Goal: Task Accomplishment & Management: Use online tool/utility

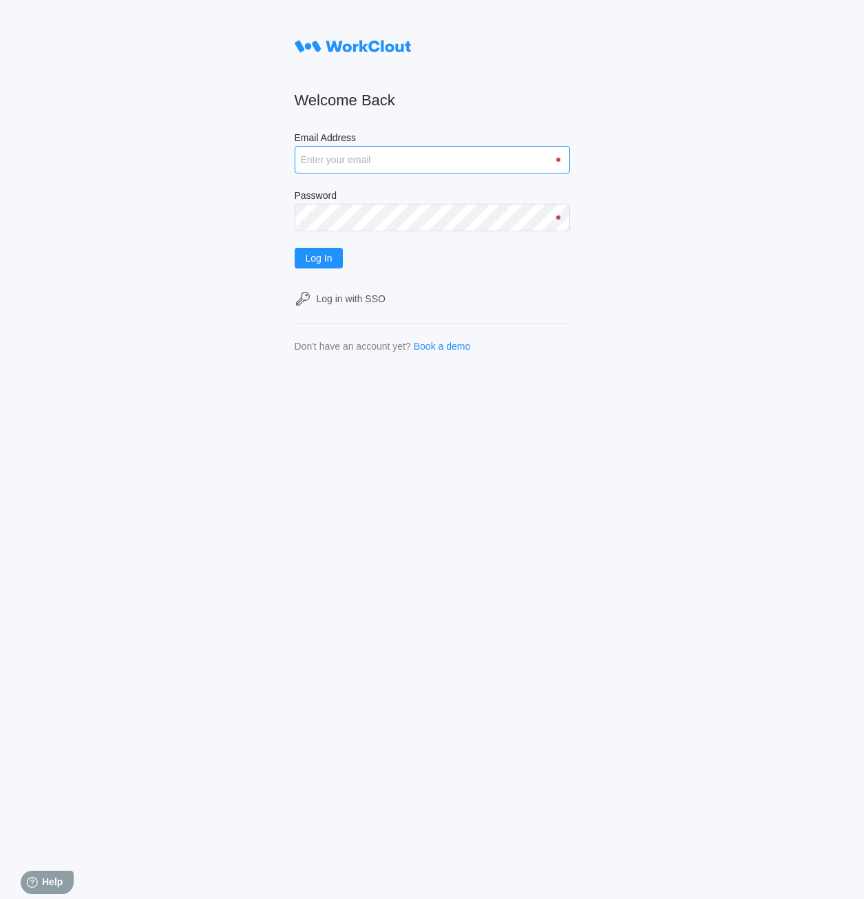
click at [379, 154] on input "Email Address" at bounding box center [432, 160] width 275 height 28
type input "[EMAIL_ADDRESS][DOMAIN_NAME]"
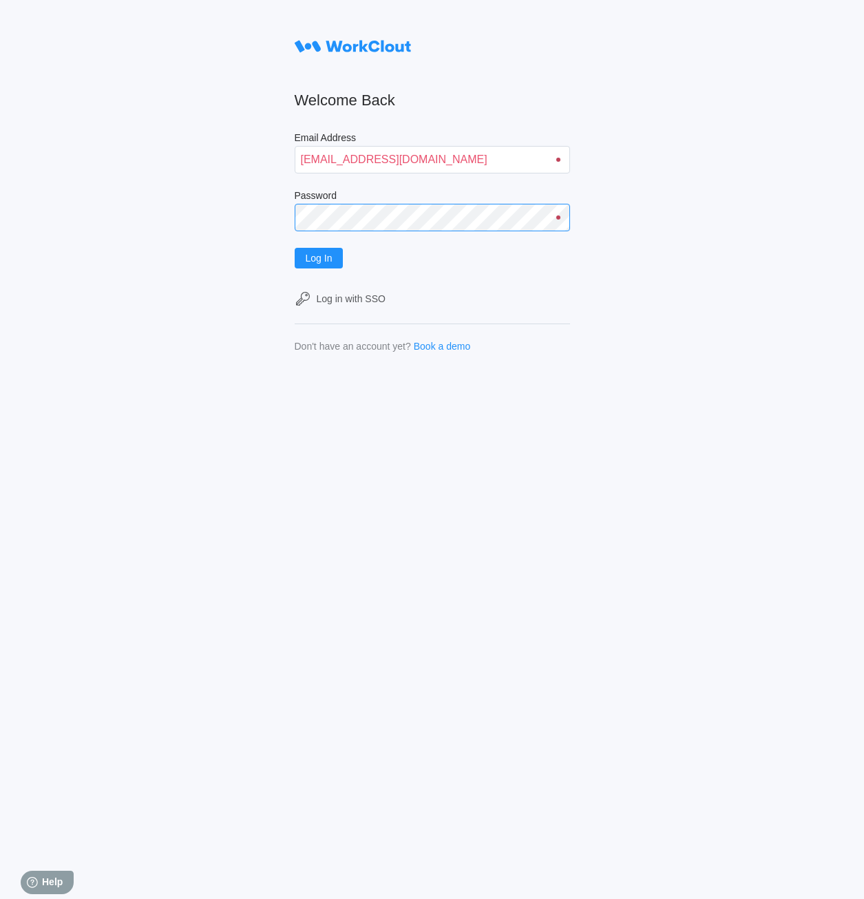
click at [295, 248] on button "Log In" at bounding box center [319, 258] width 49 height 21
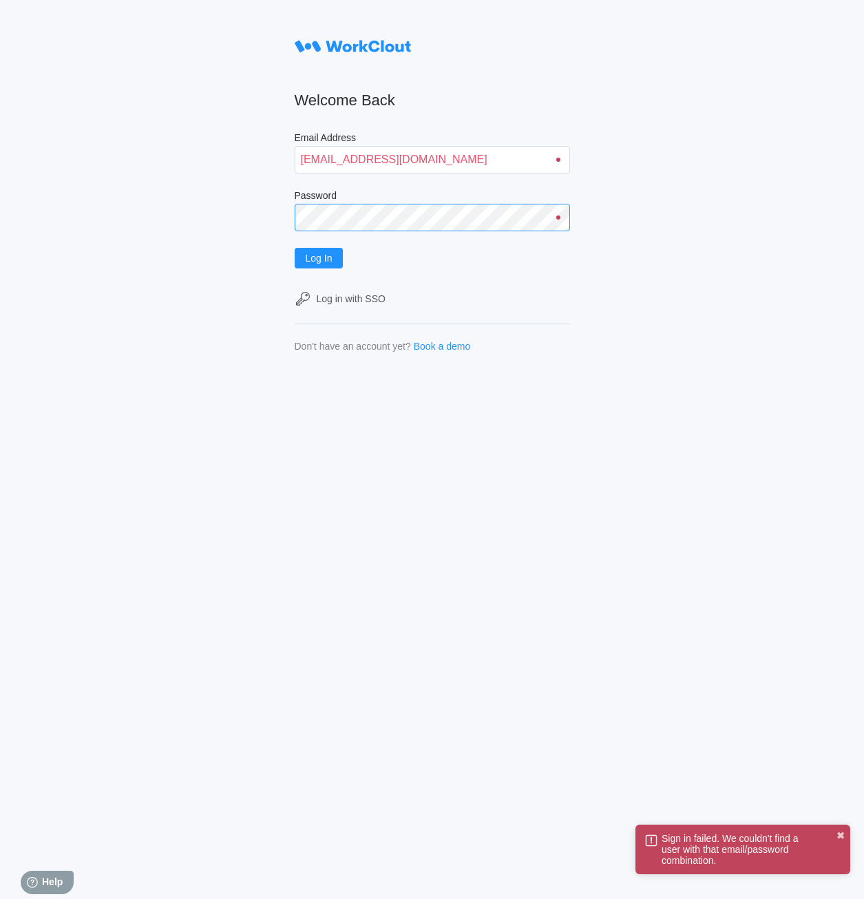
click at [162, 227] on div "Welcome Back Email Address justinsampel@gmail.com Password Log In Log in with S…" at bounding box center [432, 449] width 864 height 899
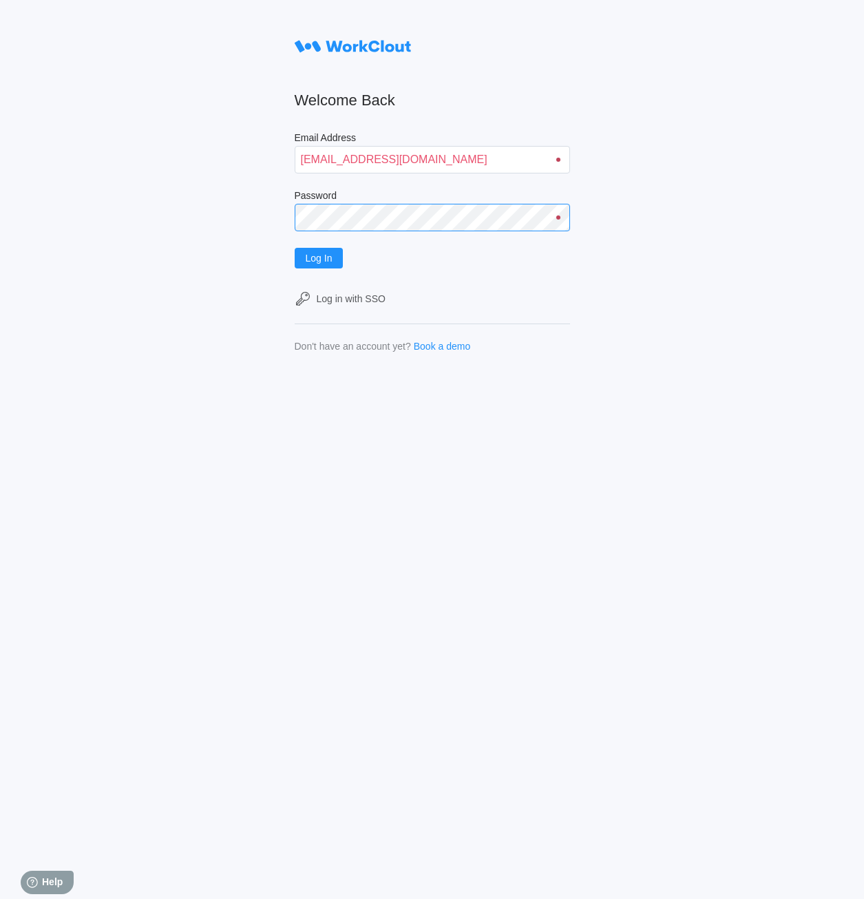
click at [295, 248] on button "Log In" at bounding box center [319, 258] width 49 height 21
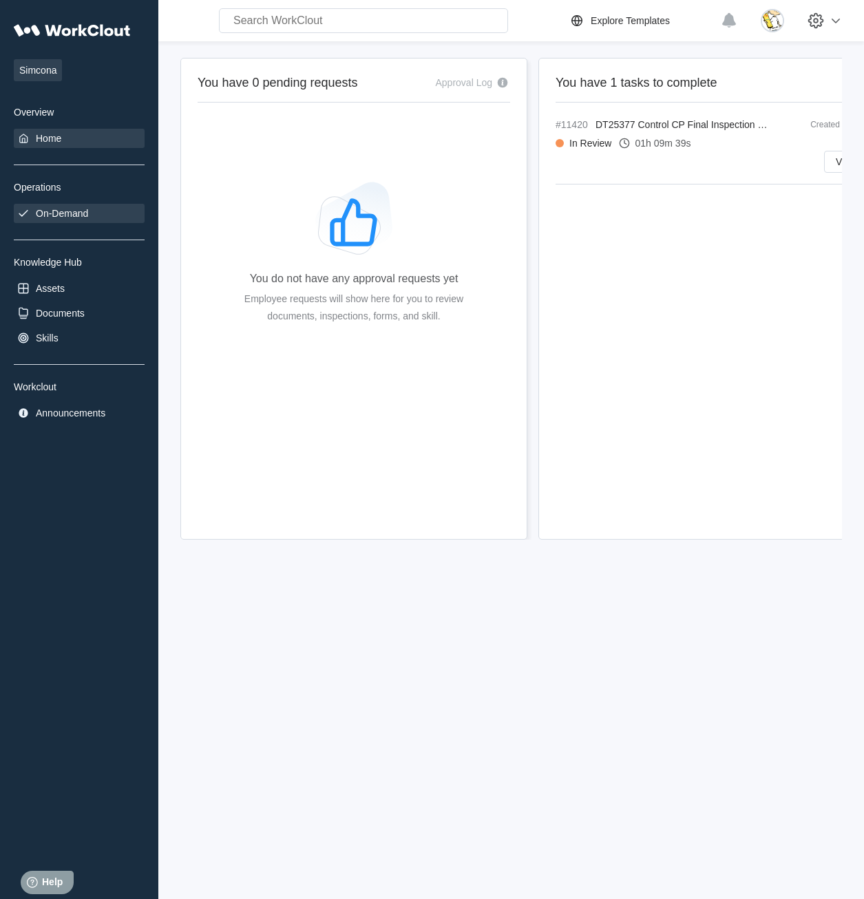
click at [73, 215] on div "On-Demand" at bounding box center [62, 213] width 52 height 11
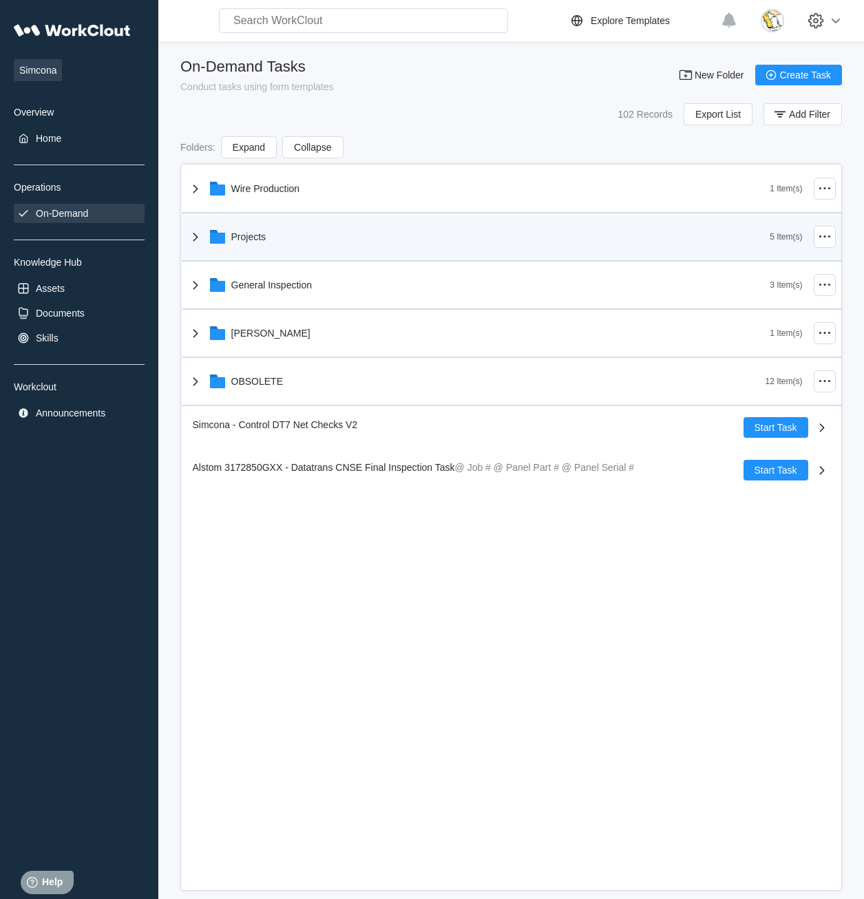
click at [283, 238] on div "Projects" at bounding box center [478, 237] width 583 height 36
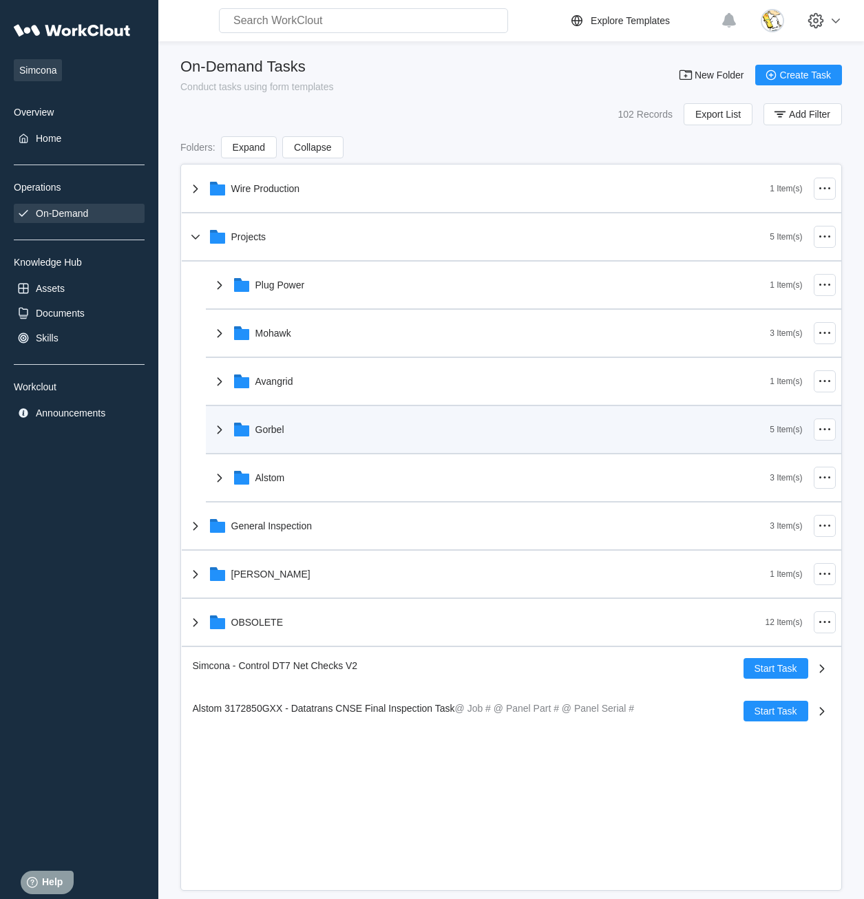
click at [299, 435] on div "Gorbel" at bounding box center [490, 430] width 559 height 36
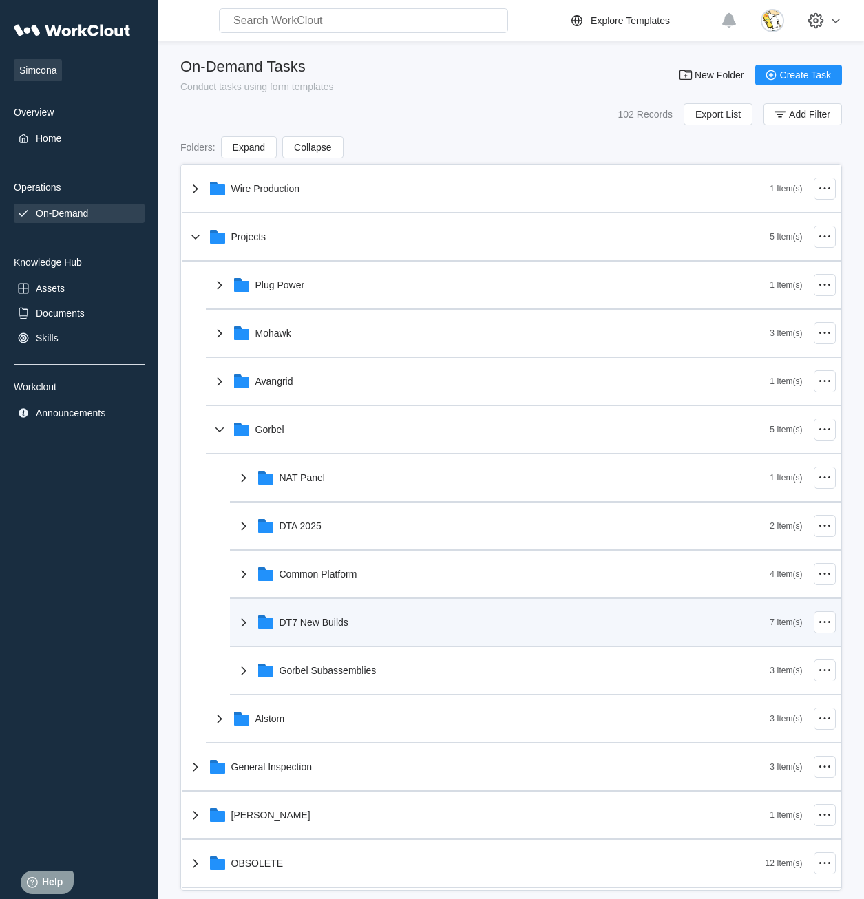
click at [333, 625] on div "DT7 New Builds" at bounding box center [314, 622] width 69 height 11
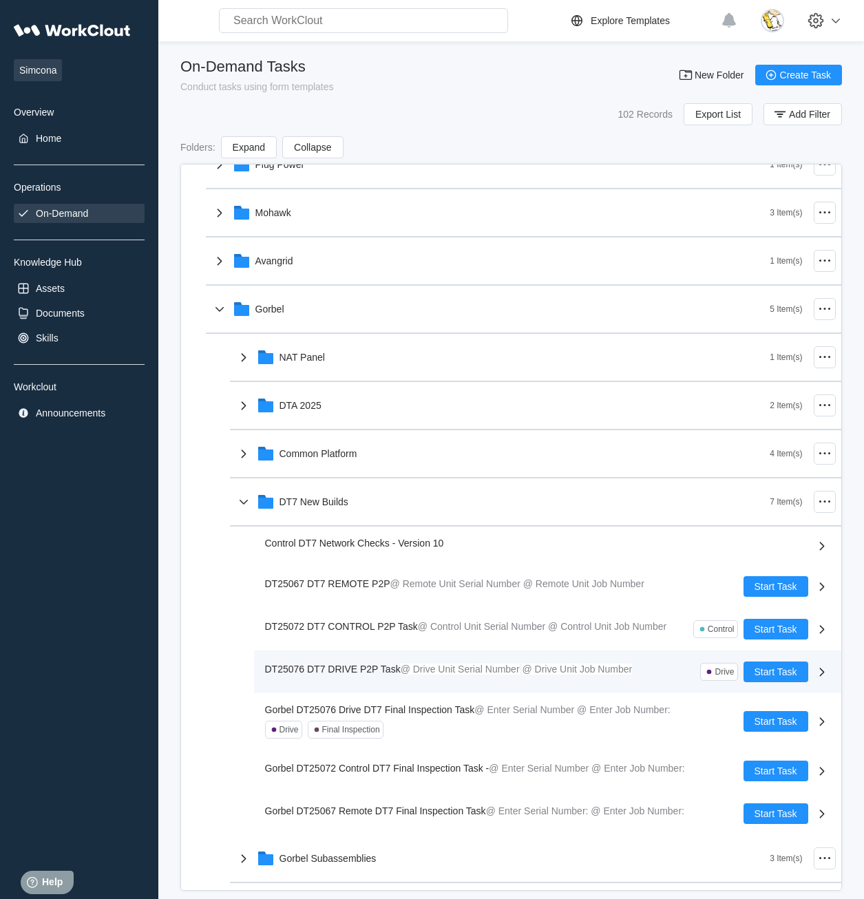
scroll to position [138, 0]
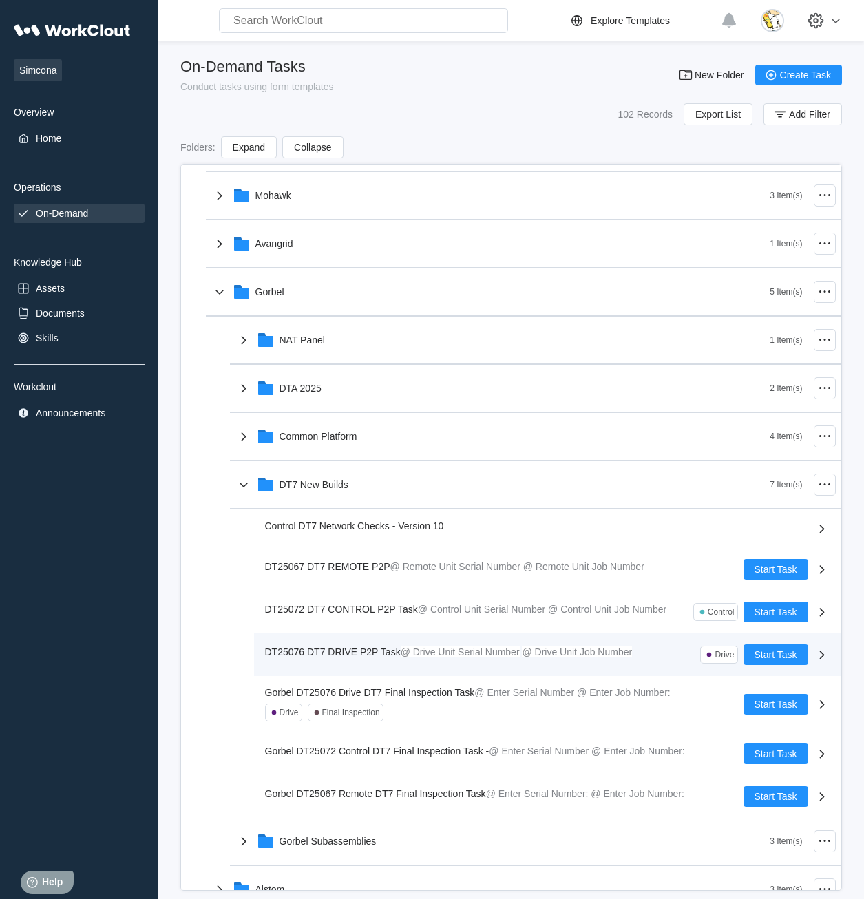
click at [366, 647] on span "DT25076 DT7 DRIVE P2P Task" at bounding box center [333, 652] width 136 height 11
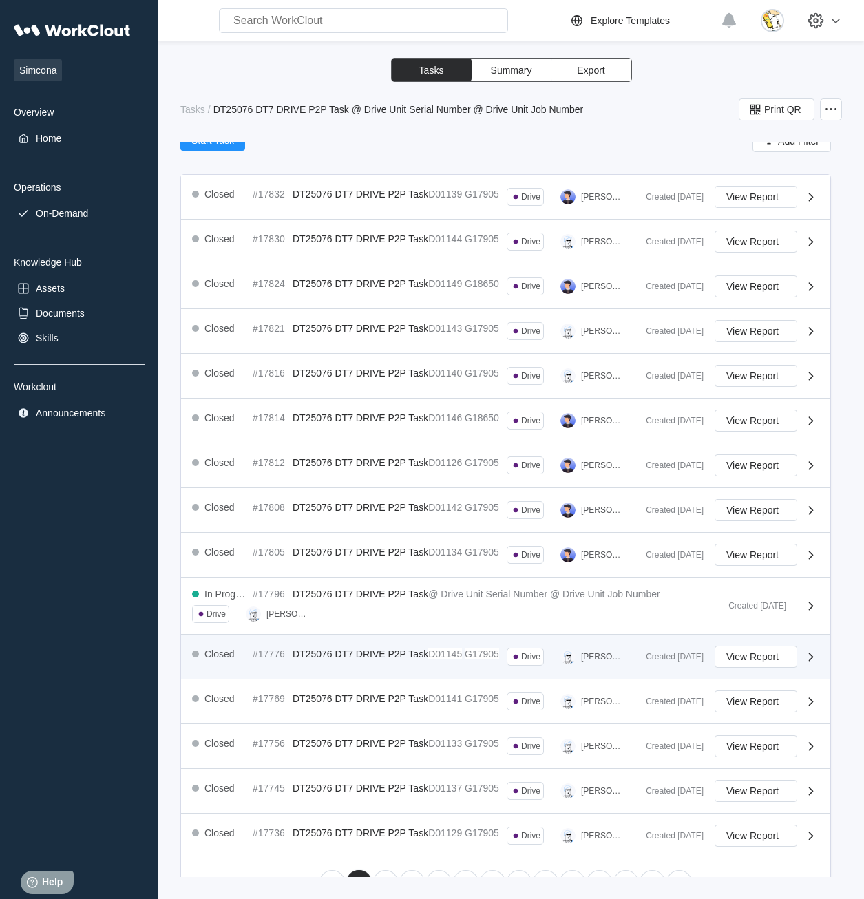
scroll to position [434, 0]
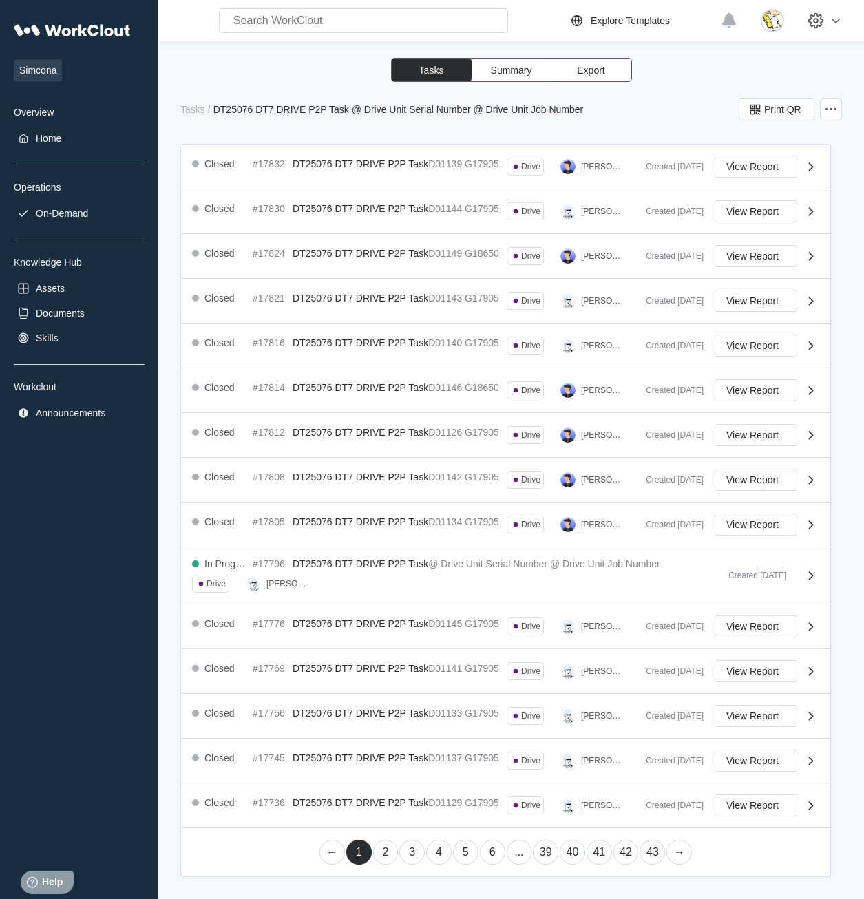
click at [493, 849] on link "6" at bounding box center [492, 852] width 25 height 25
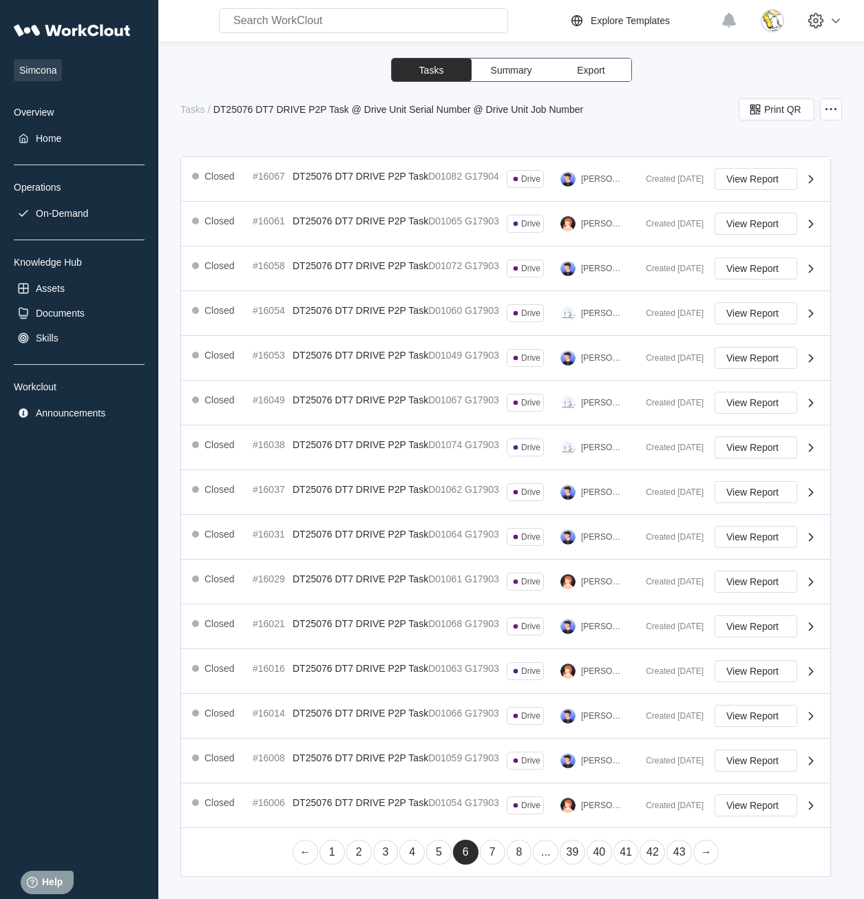
click at [519, 857] on link "8" at bounding box center [519, 852] width 25 height 25
click at [545, 848] on link "10" at bounding box center [545, 852] width 25 height 25
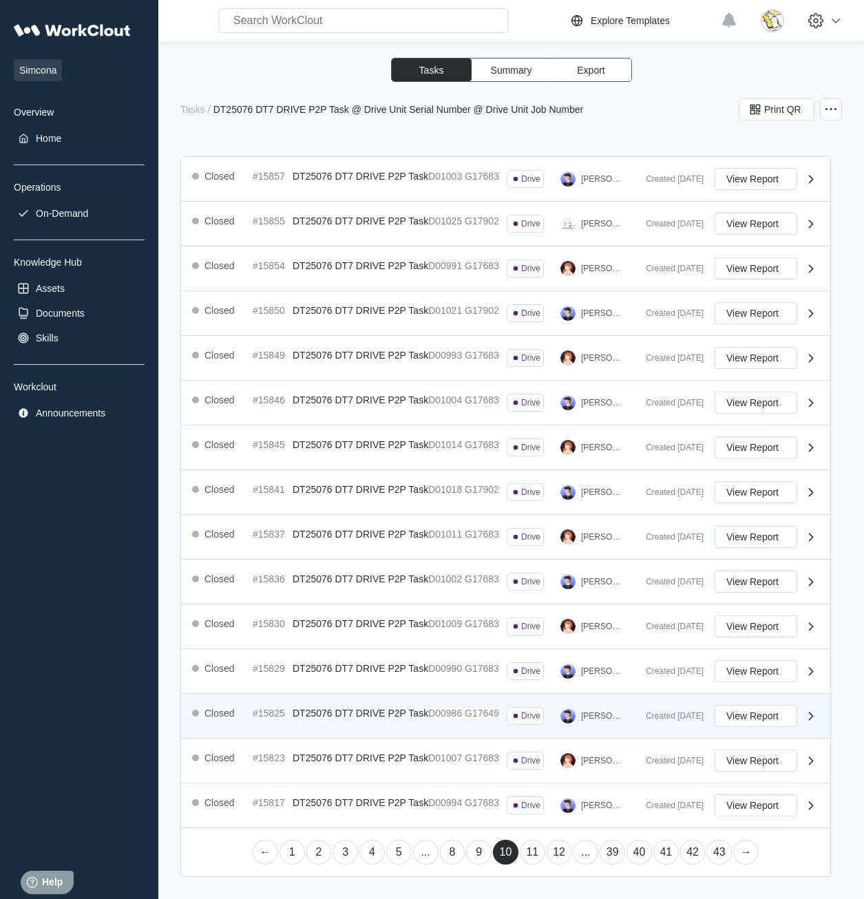
scroll to position [413, 0]
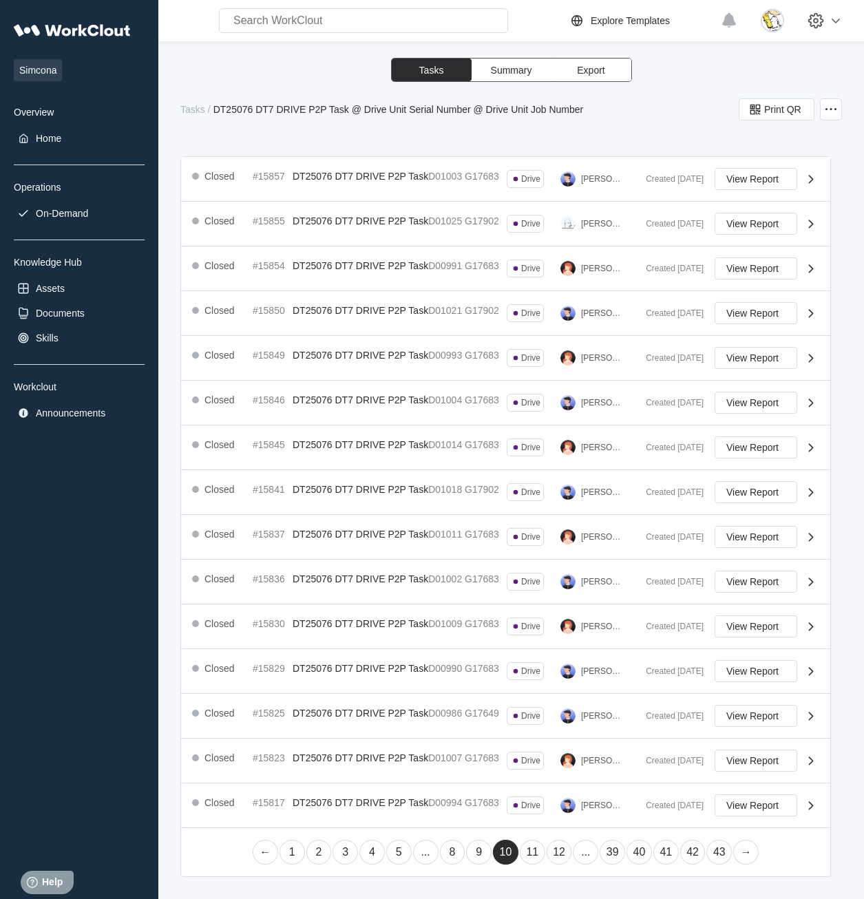
click at [550, 865] on link "12" at bounding box center [559, 852] width 25 height 25
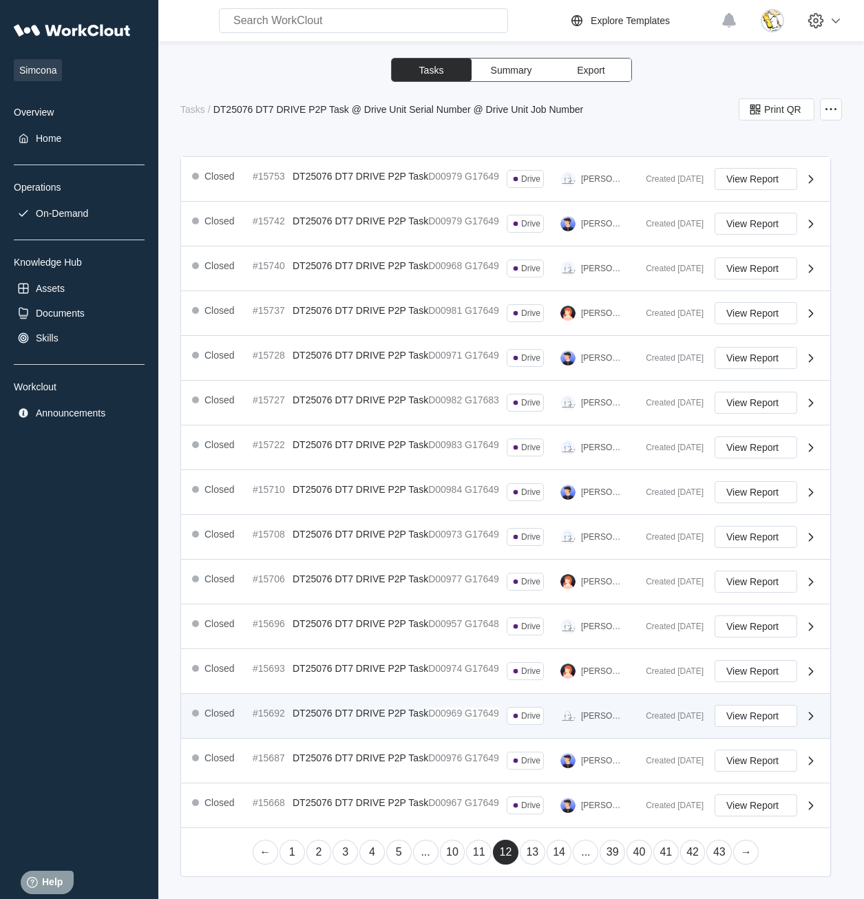
scroll to position [434, 0]
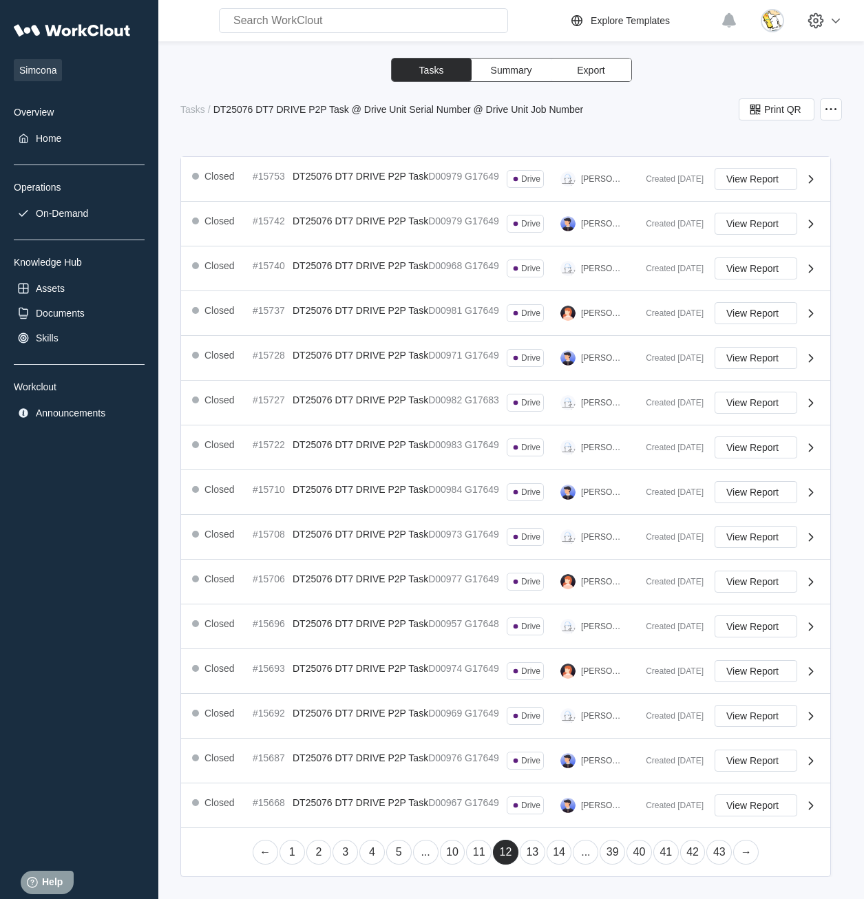
click at [479, 849] on link "11" at bounding box center [478, 852] width 25 height 25
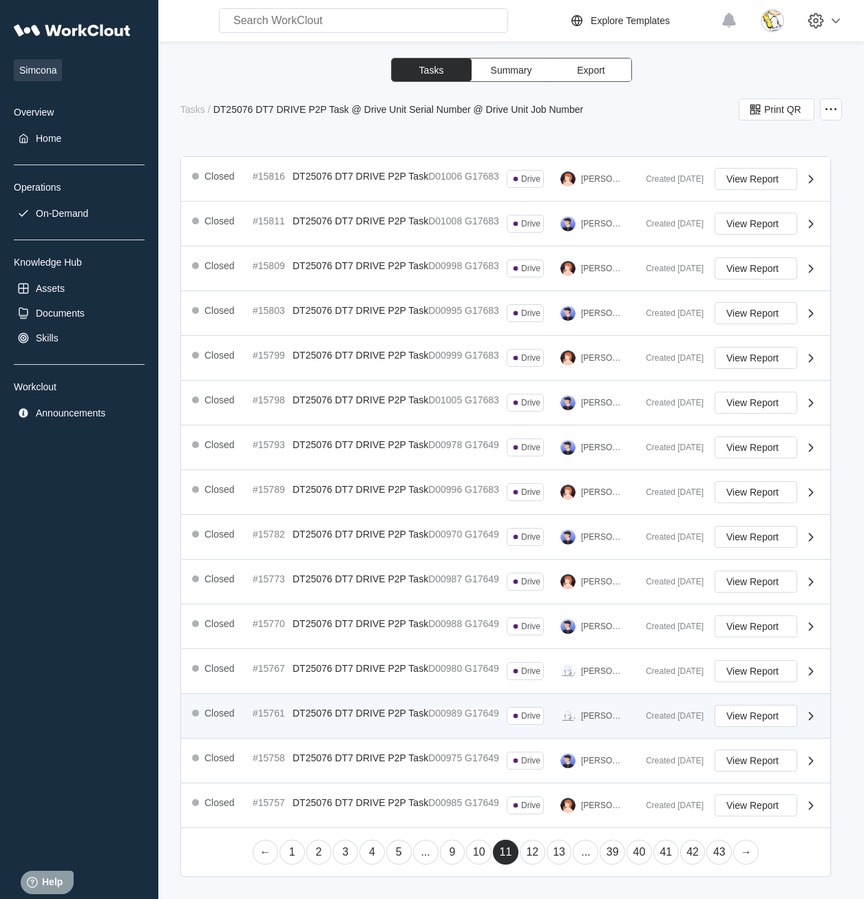
click at [494, 708] on mark "G17649" at bounding box center [482, 713] width 34 height 11
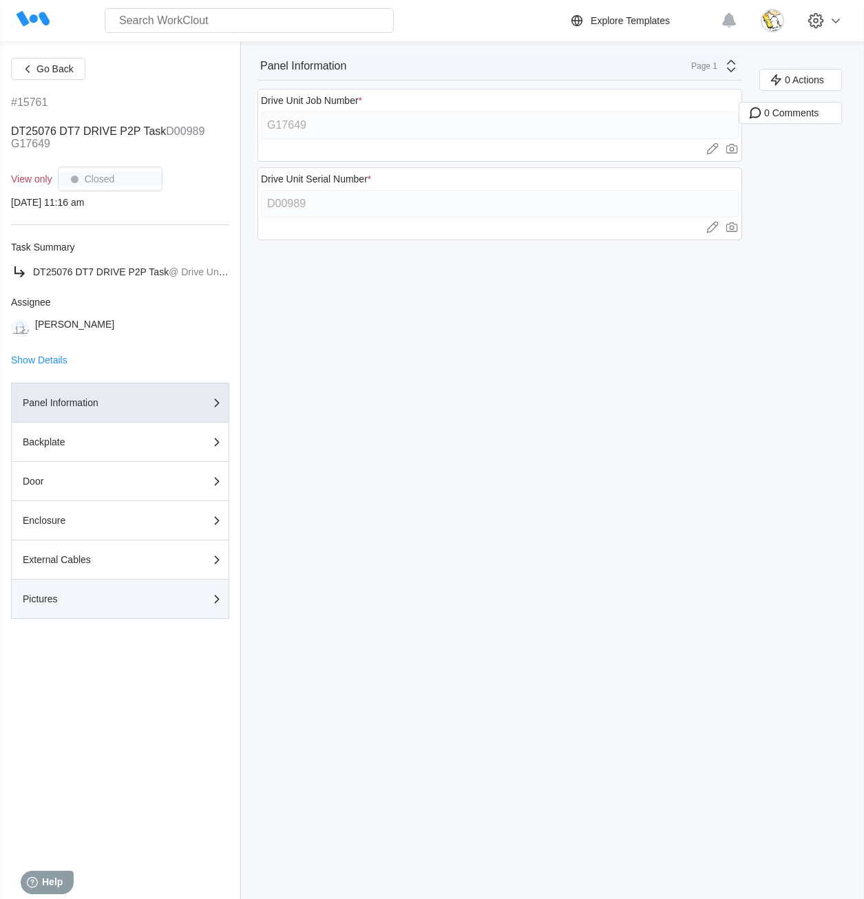
click at [163, 607] on button "Pictures" at bounding box center [120, 599] width 218 height 39
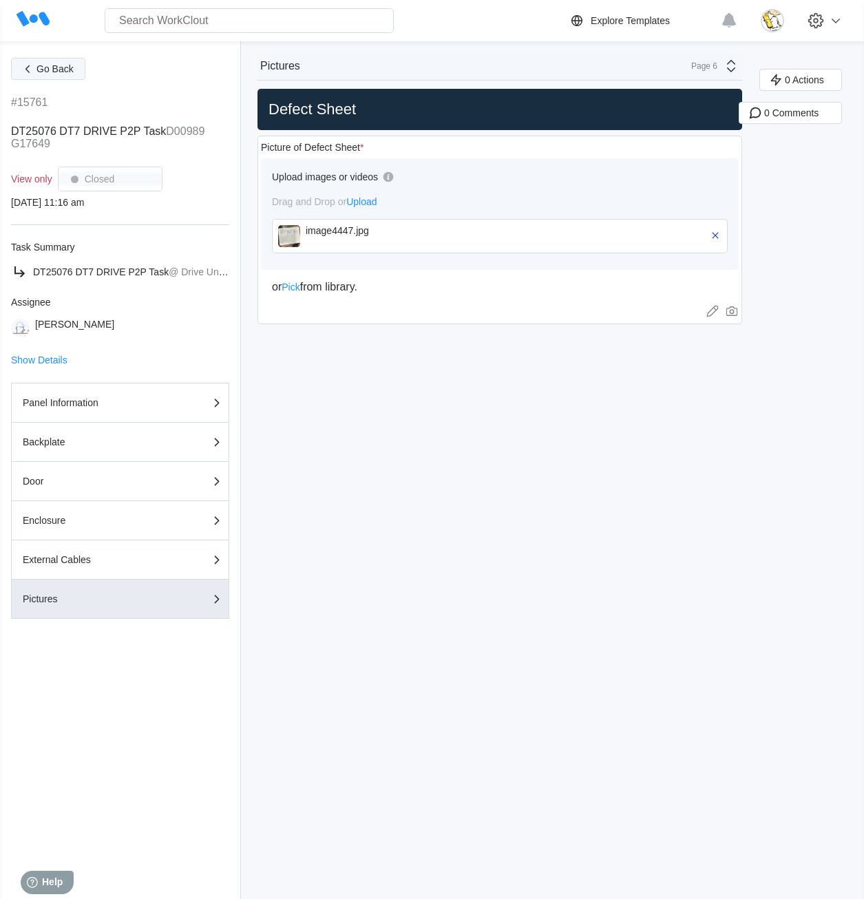
click at [56, 64] on span "Go Back" at bounding box center [54, 69] width 37 height 10
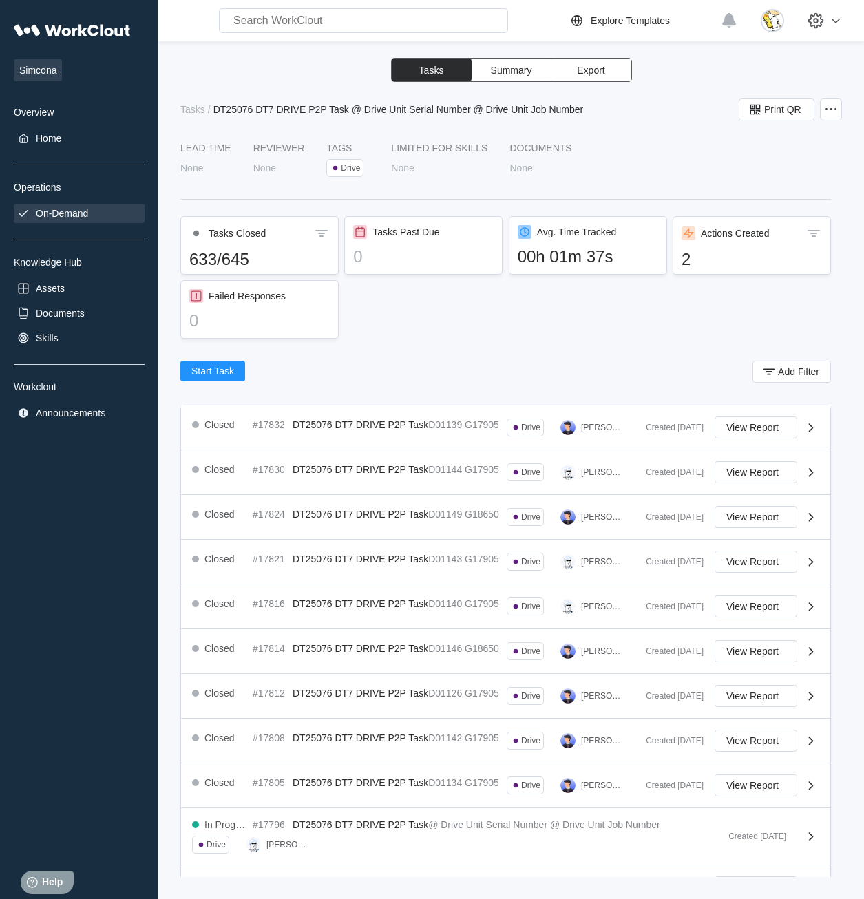
click at [58, 214] on div "On-Demand" at bounding box center [62, 213] width 52 height 11
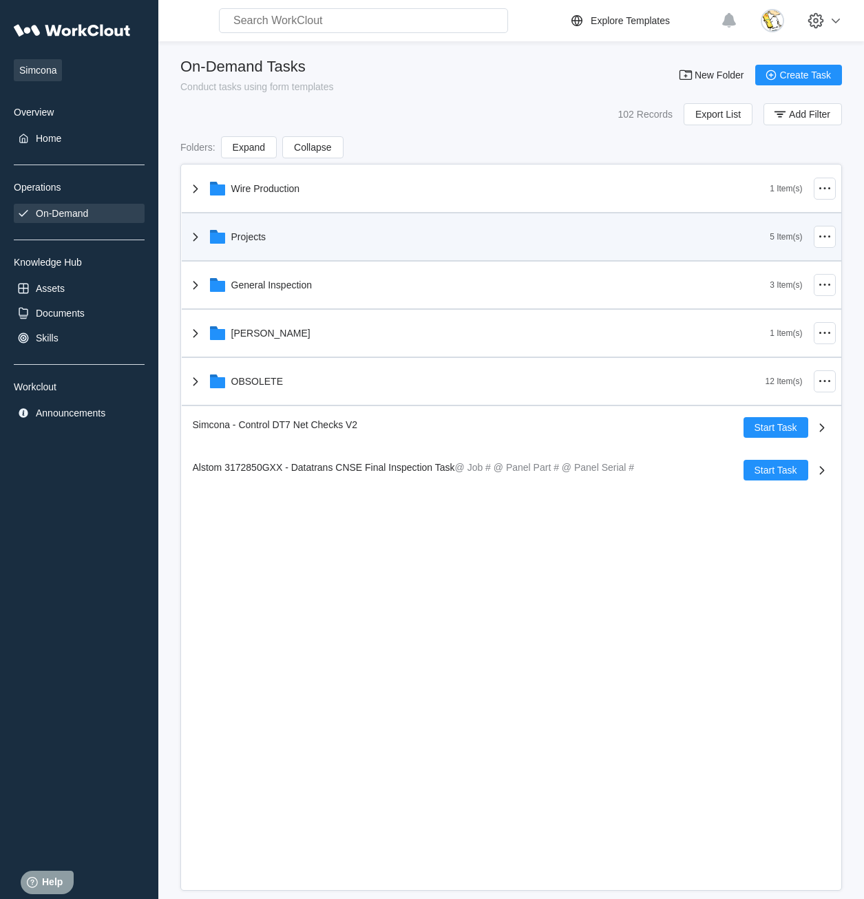
click at [289, 244] on div "Projects" at bounding box center [478, 237] width 583 height 36
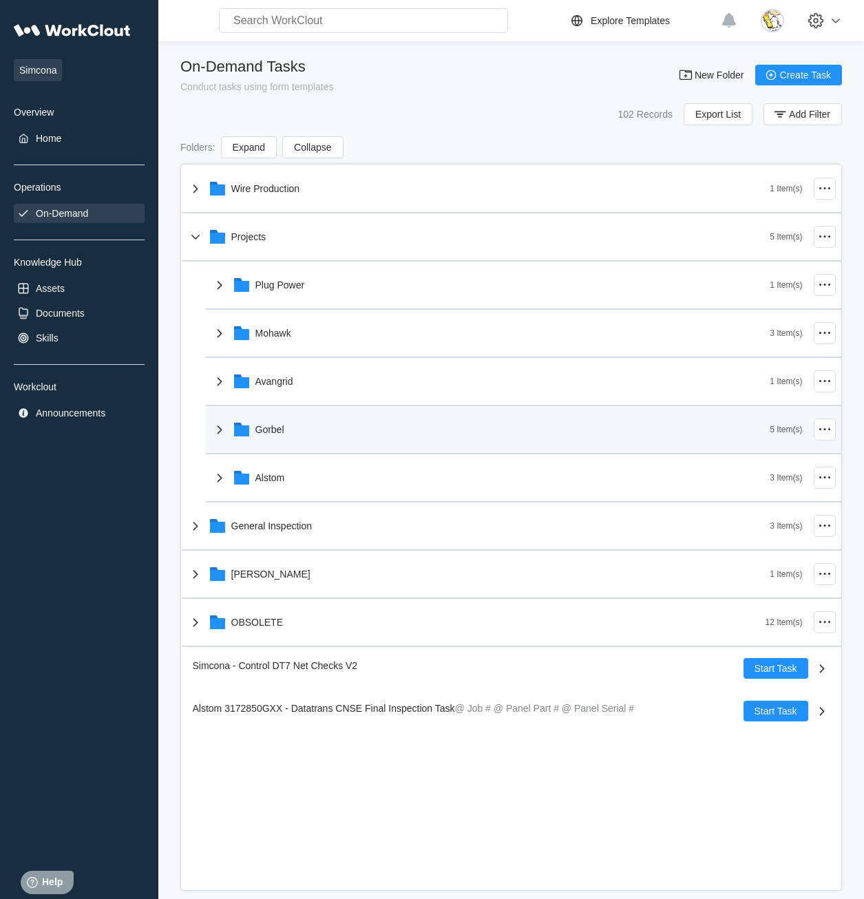
click at [346, 430] on div "Gorbel" at bounding box center [490, 430] width 559 height 36
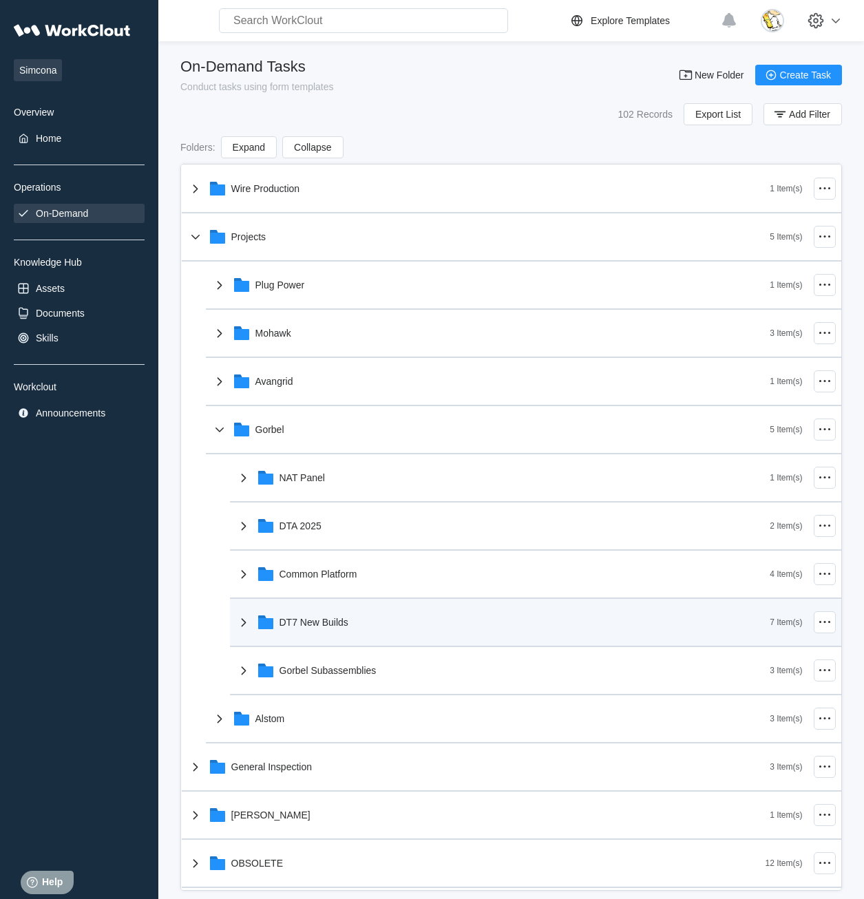
click at [357, 628] on div "DT7 New Builds" at bounding box center [502, 623] width 535 height 36
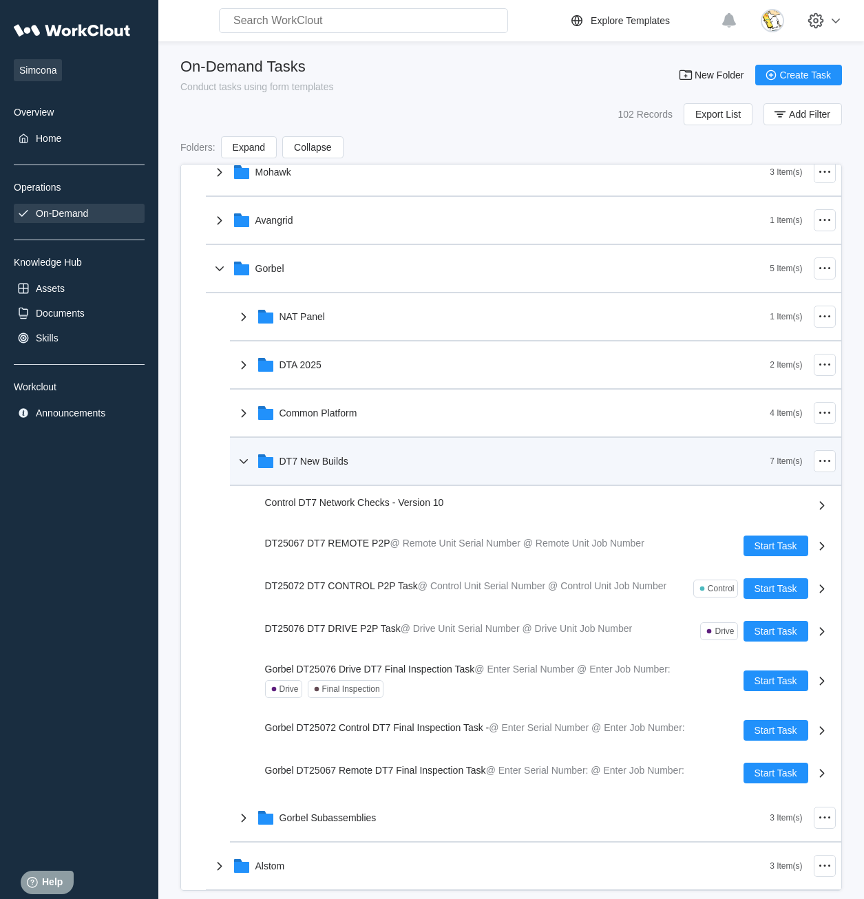
scroll to position [207, 0]
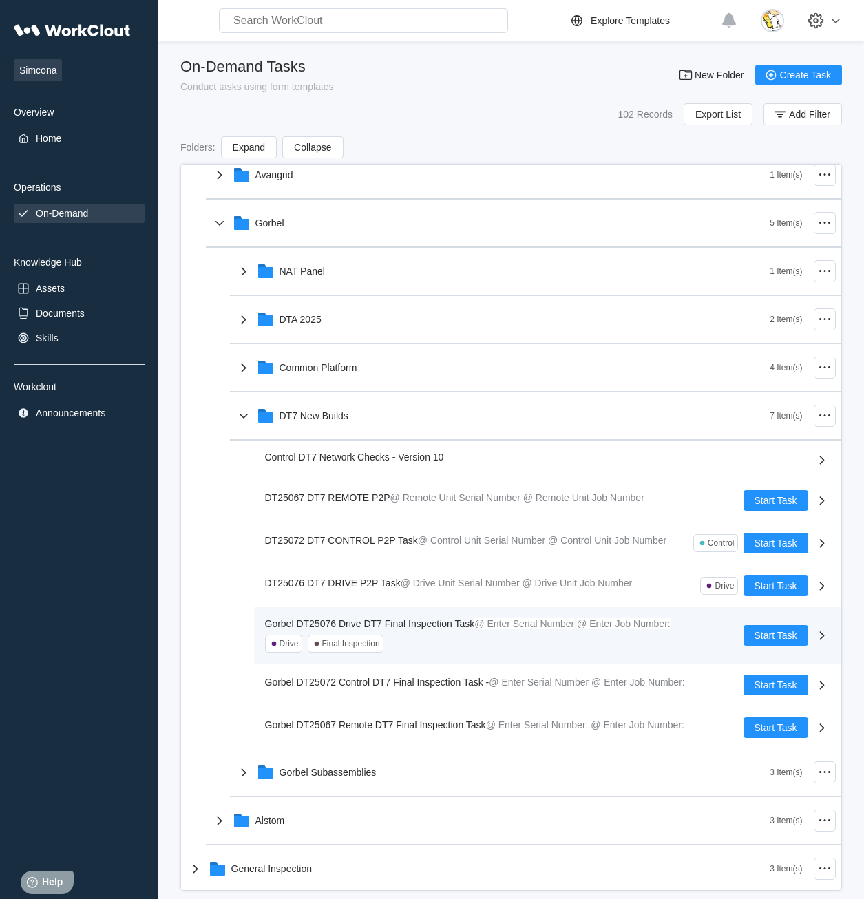
click at [409, 625] on span "Gorbel DT25076 Drive DT7 Final Inspection Task" at bounding box center [370, 623] width 210 height 11
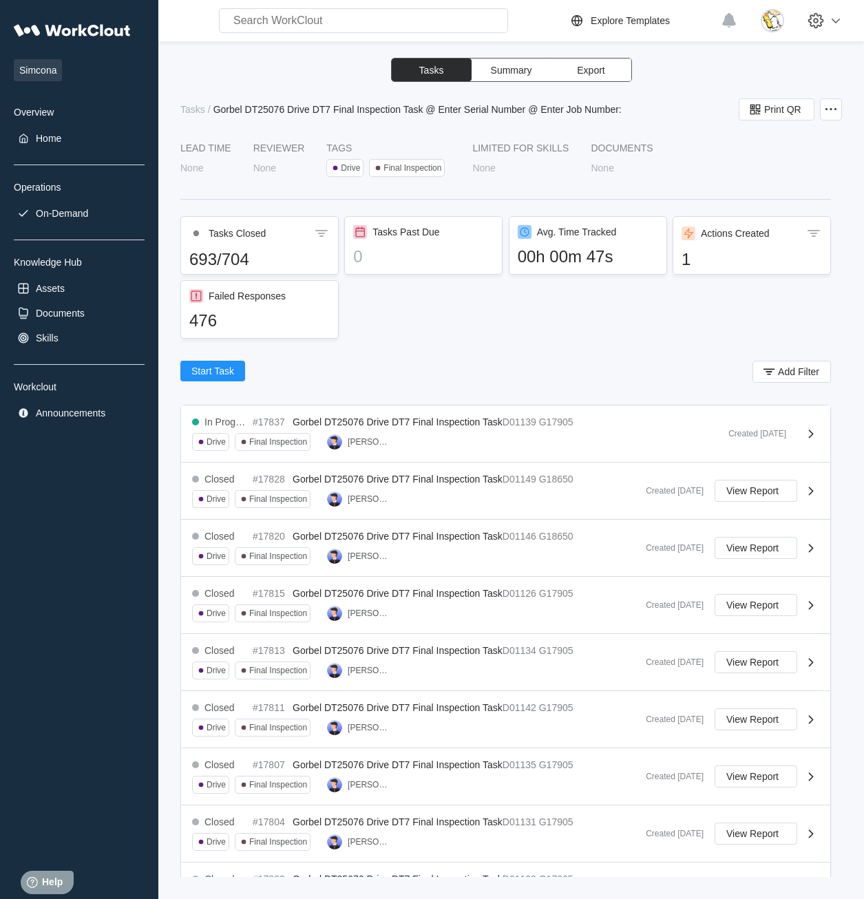
scroll to position [434, 0]
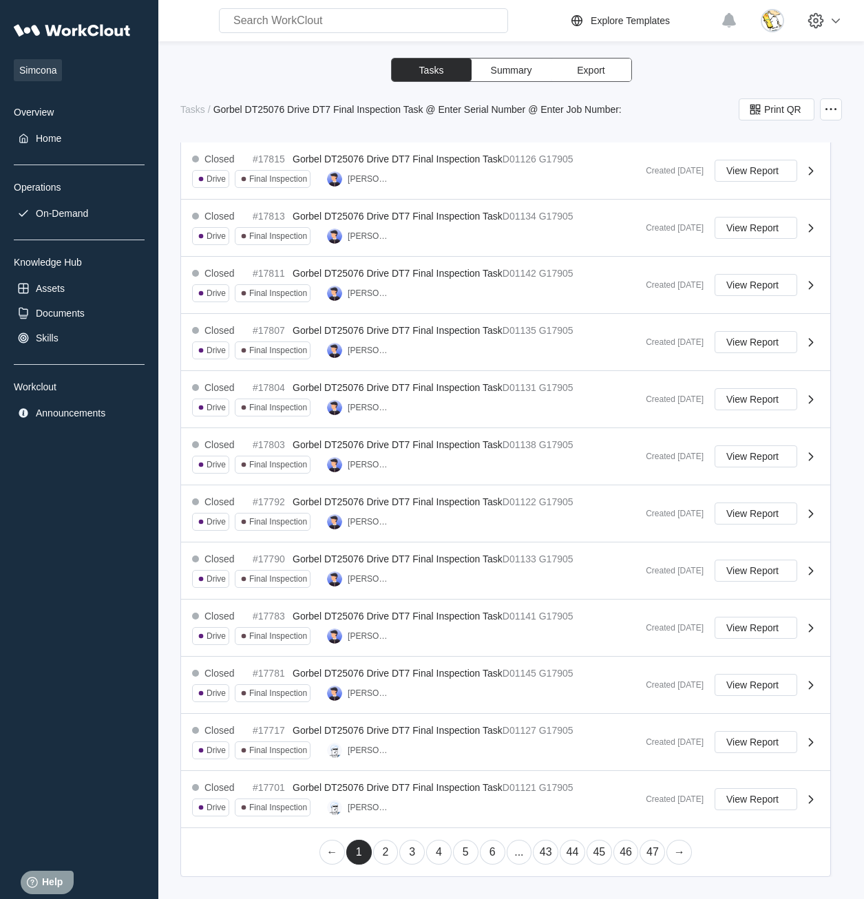
click at [485, 852] on link "6" at bounding box center [492, 852] width 25 height 25
drag, startPoint x: 523, startPoint y: 855, endPoint x: 513, endPoint y: 820, distance: 36.4
click at [523, 855] on link "8" at bounding box center [519, 852] width 25 height 25
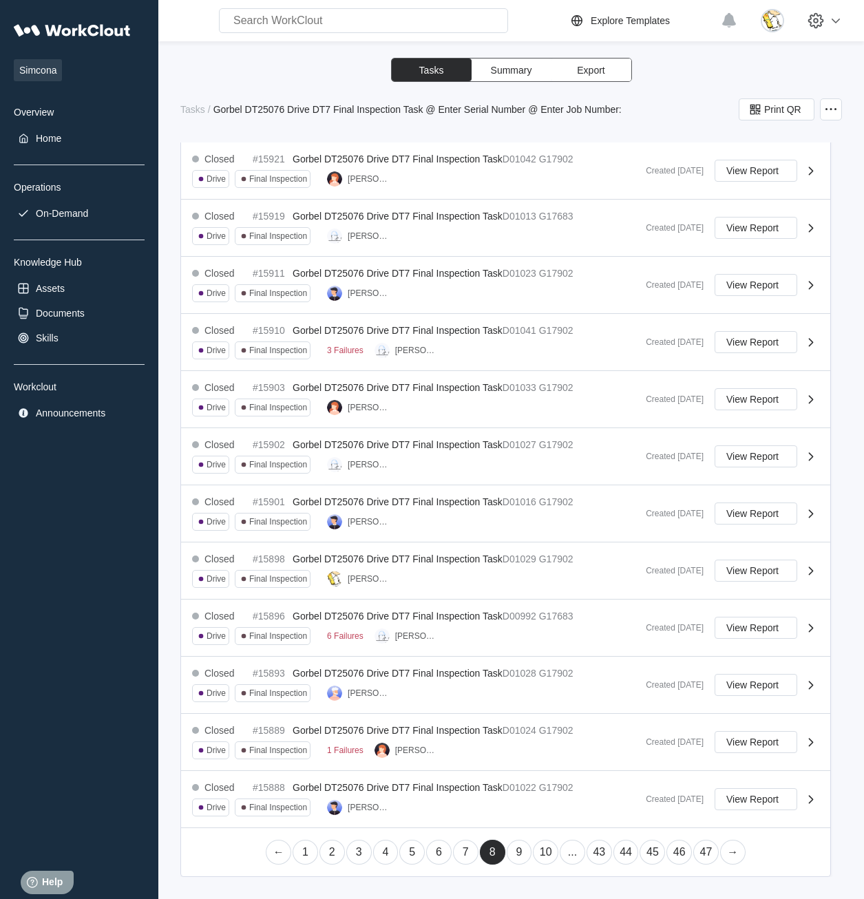
click at [519, 851] on link "9" at bounding box center [519, 852] width 25 height 25
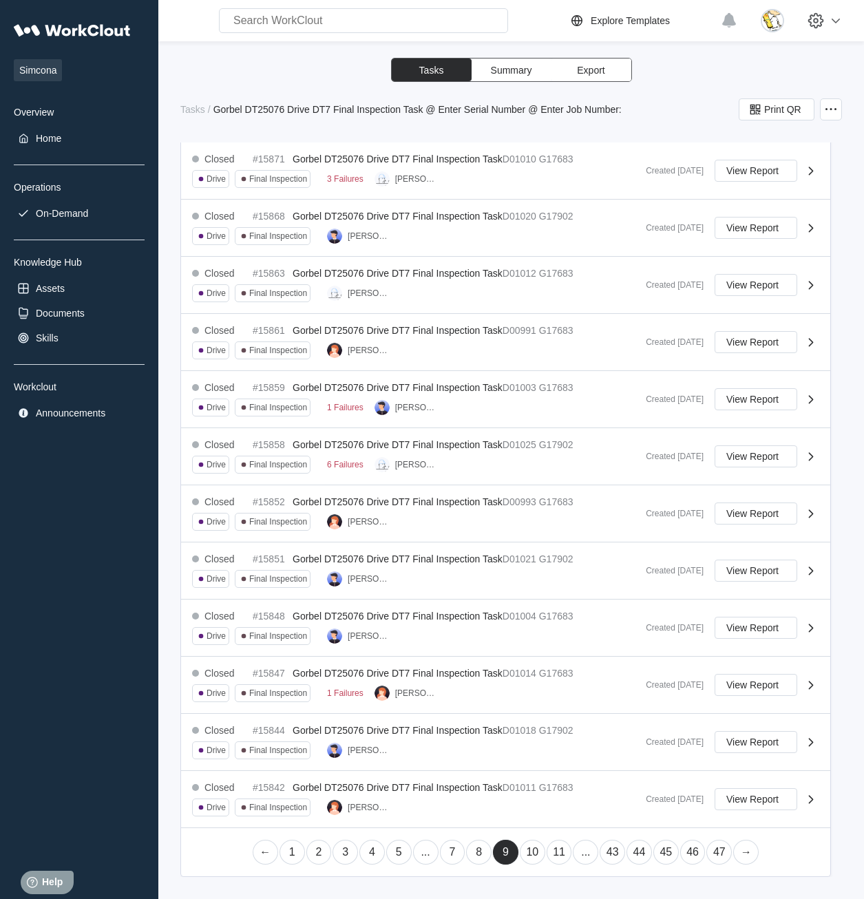
click at [530, 852] on link "10" at bounding box center [532, 852] width 25 height 25
click at [530, 853] on link "11" at bounding box center [532, 852] width 25 height 25
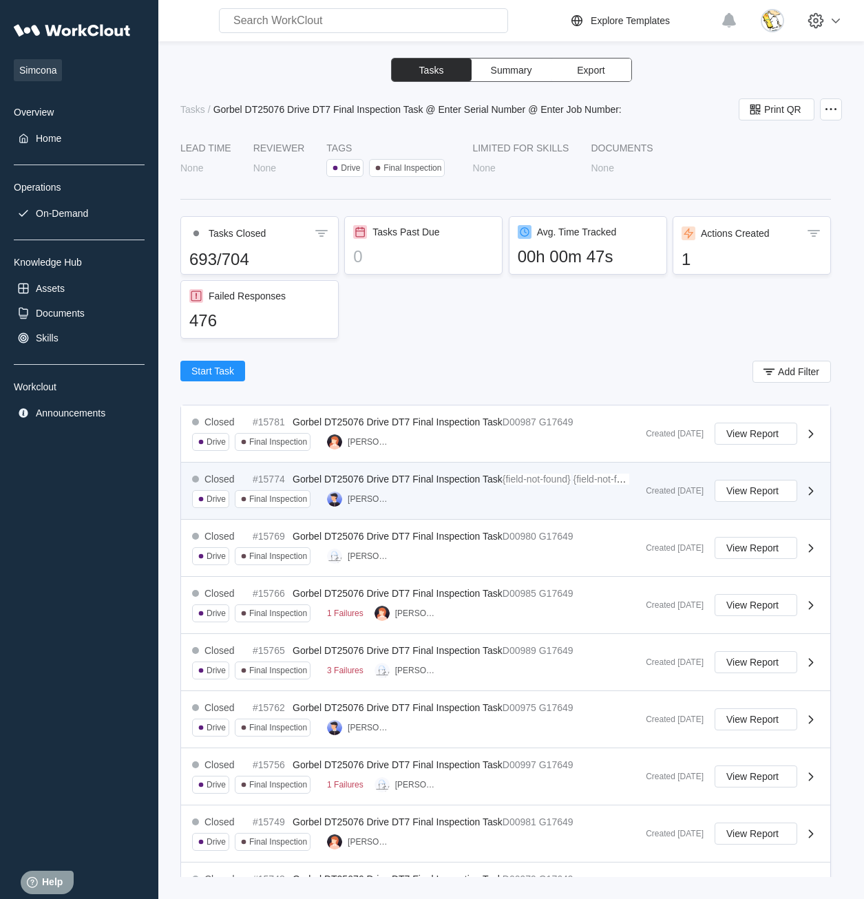
scroll to position [69, 0]
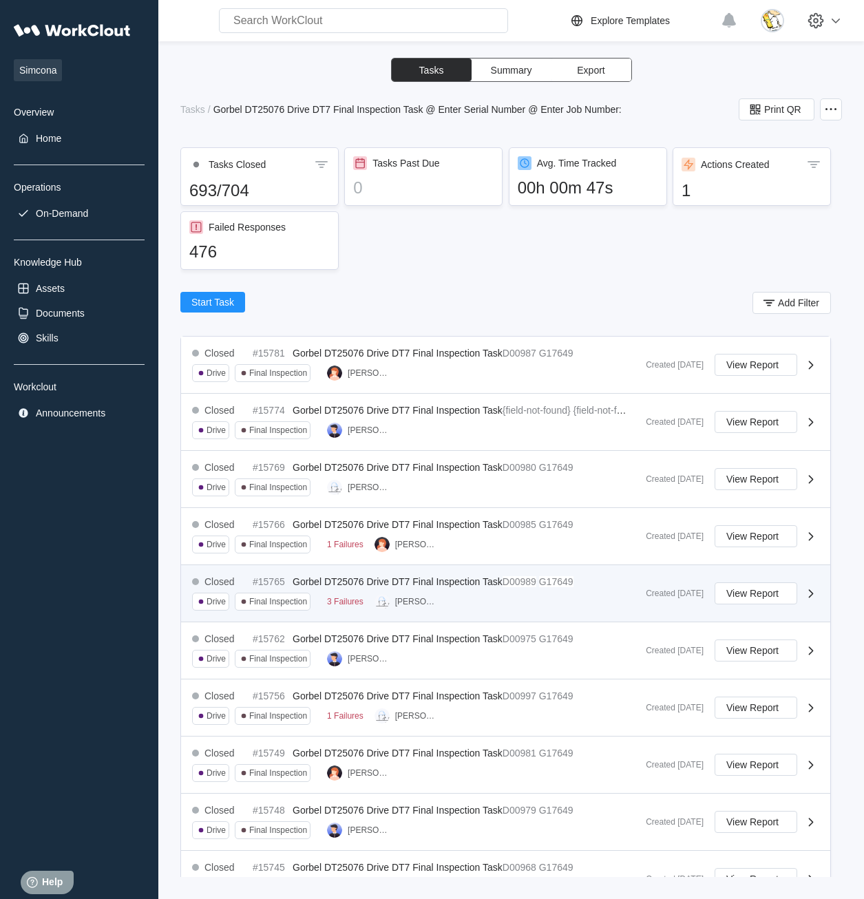
click at [536, 587] on mark "D00989" at bounding box center [520, 581] width 34 height 11
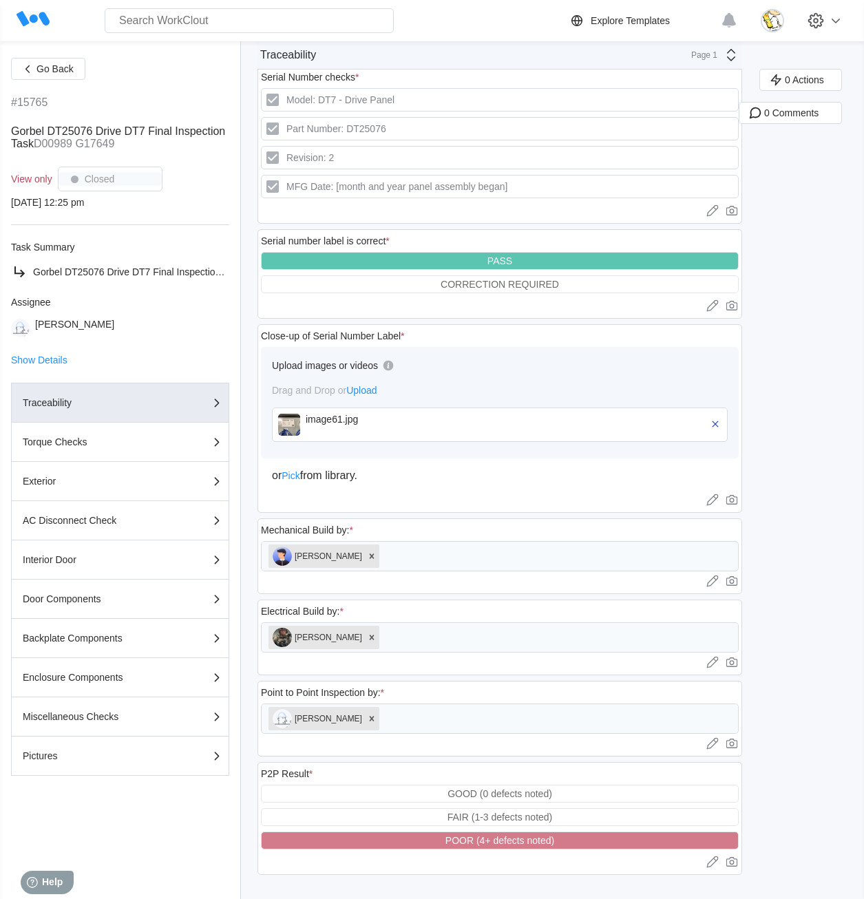
scroll to position [276, 0]
click at [164, 760] on div "button" at bounding box center [188, 756] width 57 height 17
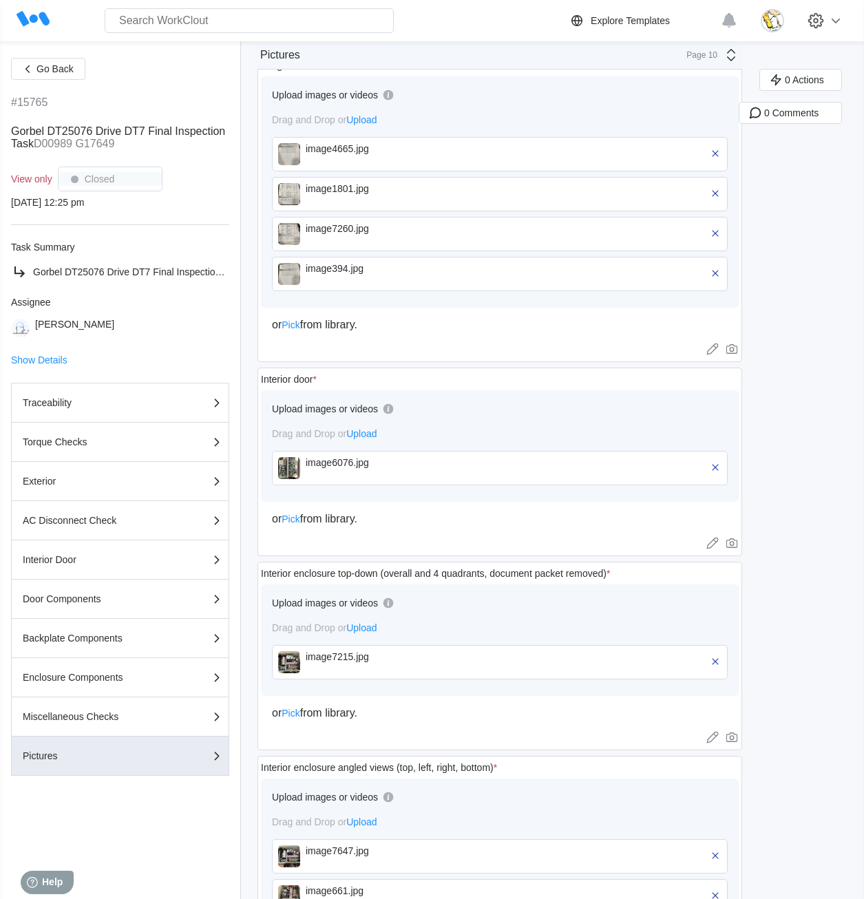
click at [387, 662] on div "image7215.jpg" at bounding box center [385, 656] width 158 height 11
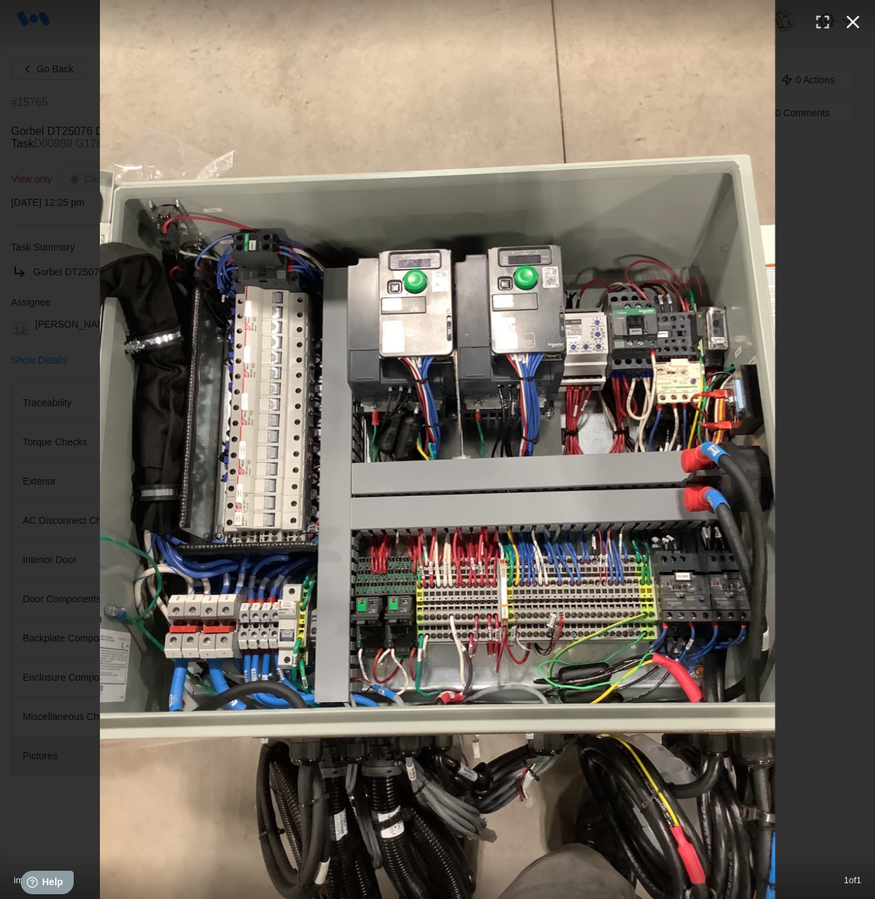
click at [852, 33] on button "button" at bounding box center [852, 22] width 30 height 30
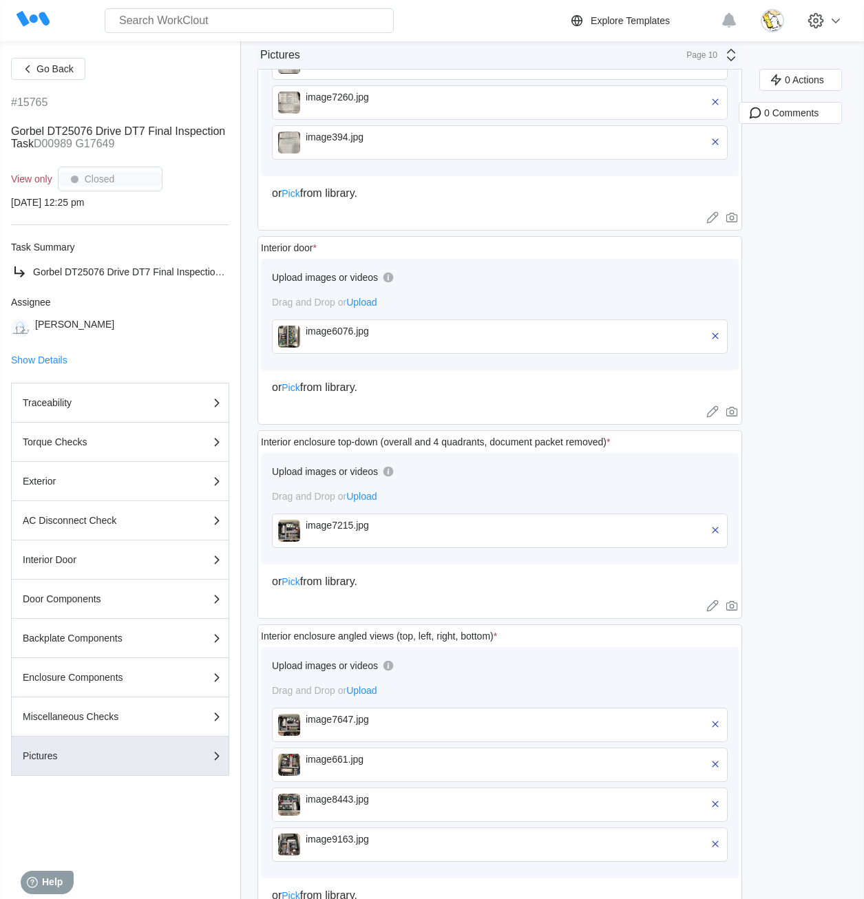
scroll to position [414, 0]
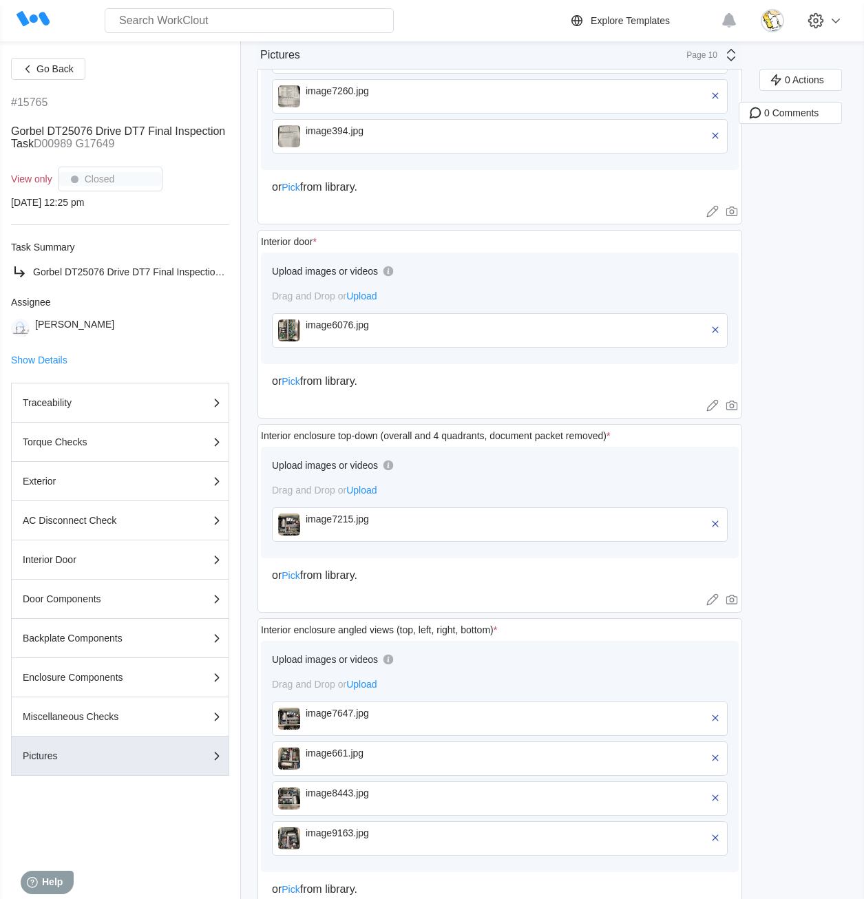
click at [368, 318] on div "image6076.jpg" at bounding box center [500, 330] width 456 height 34
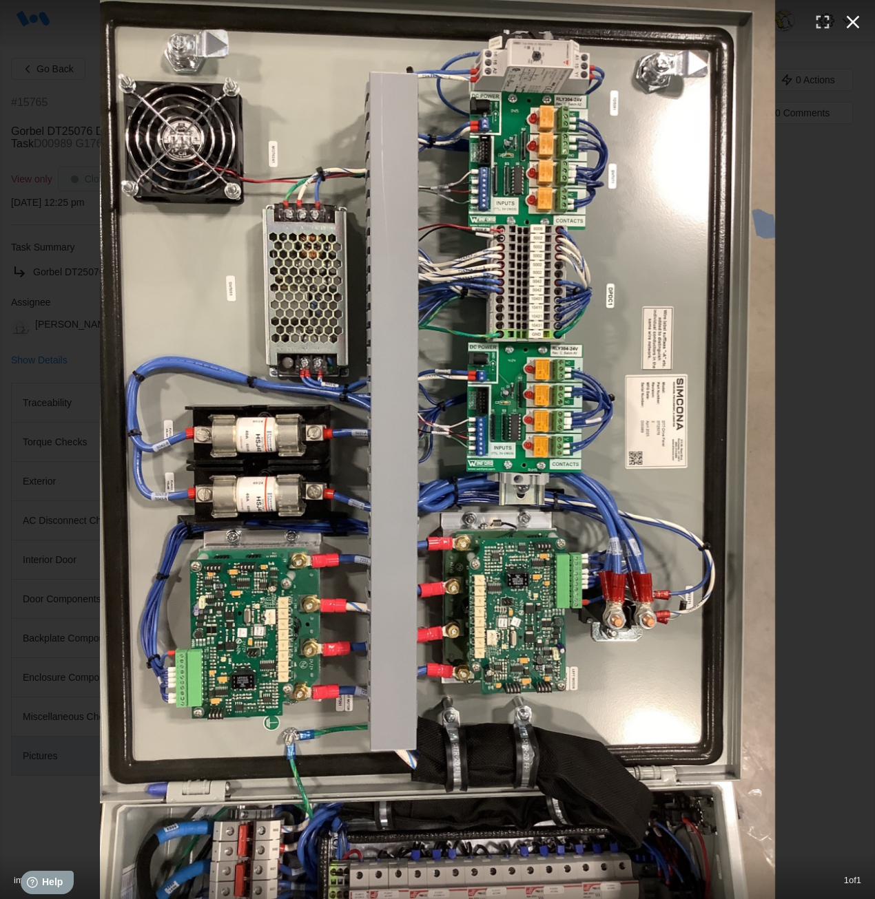
click at [853, 17] on icon "button" at bounding box center [852, 22] width 22 height 22
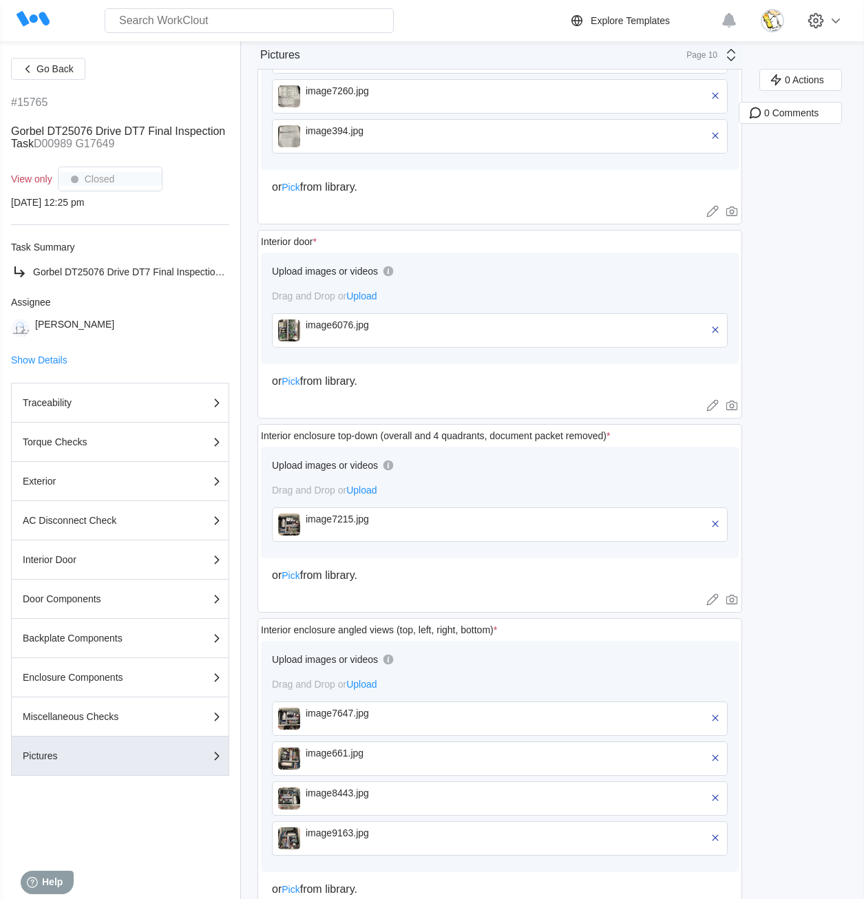
click at [375, 525] on div "image7215.jpg" at bounding box center [385, 525] width 158 height 22
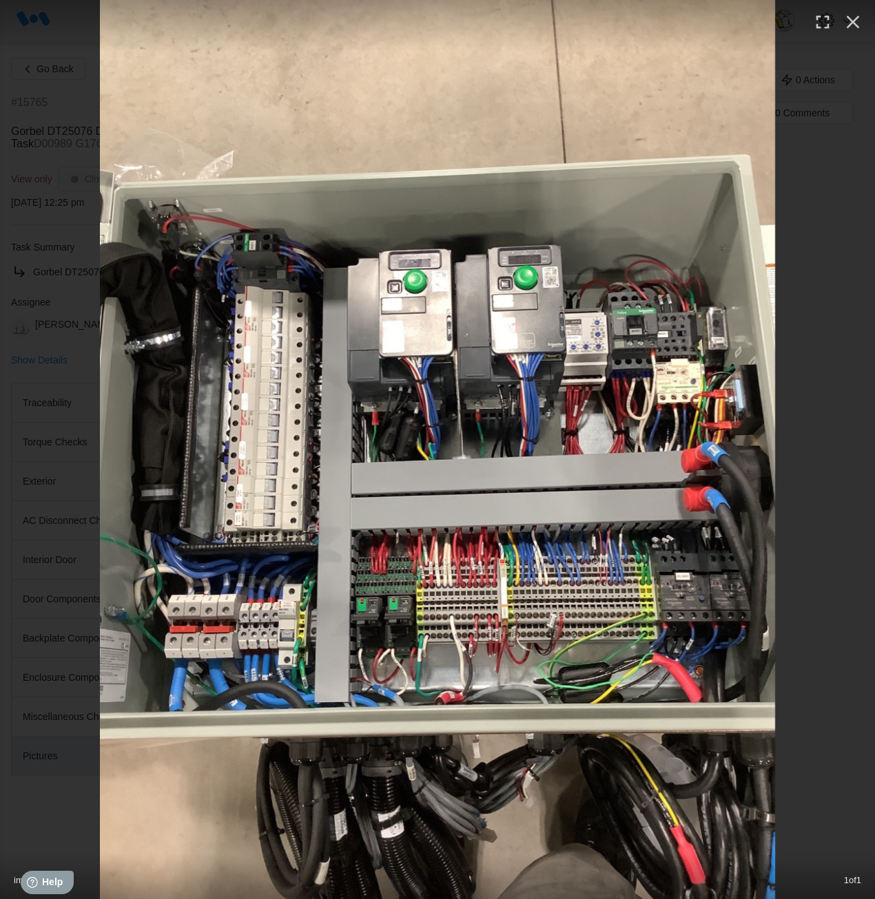
click at [444, 587] on img at bounding box center [437, 449] width 675 height 899
click at [855, 23] on icon "button" at bounding box center [852, 22] width 22 height 22
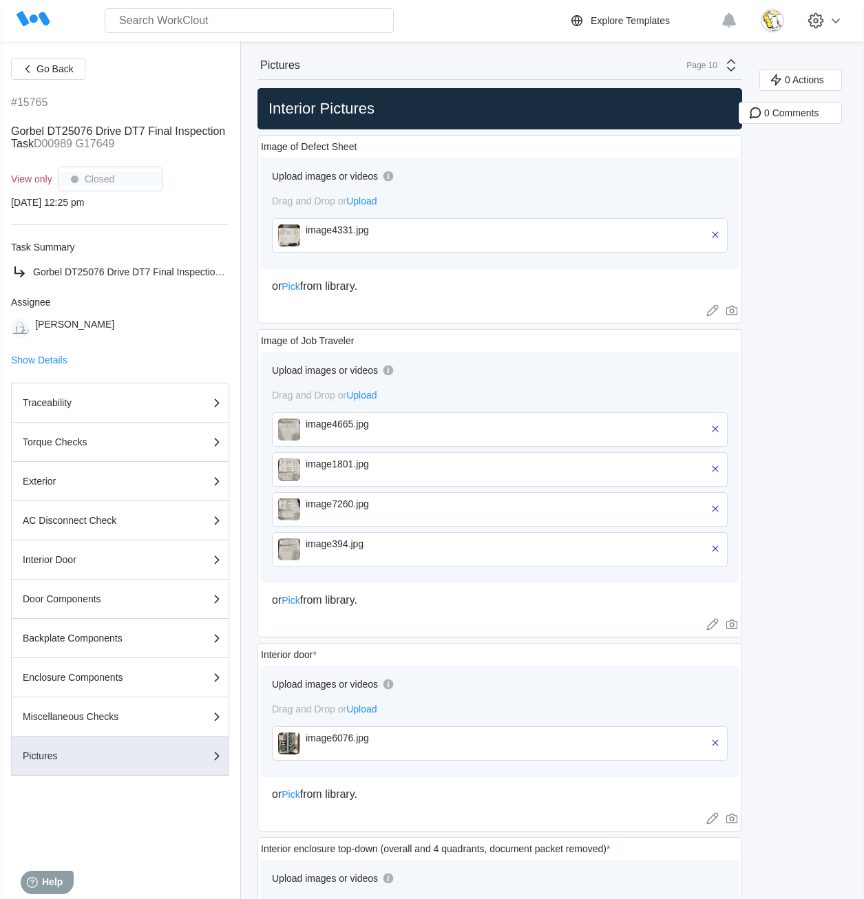
scroll to position [0, 0]
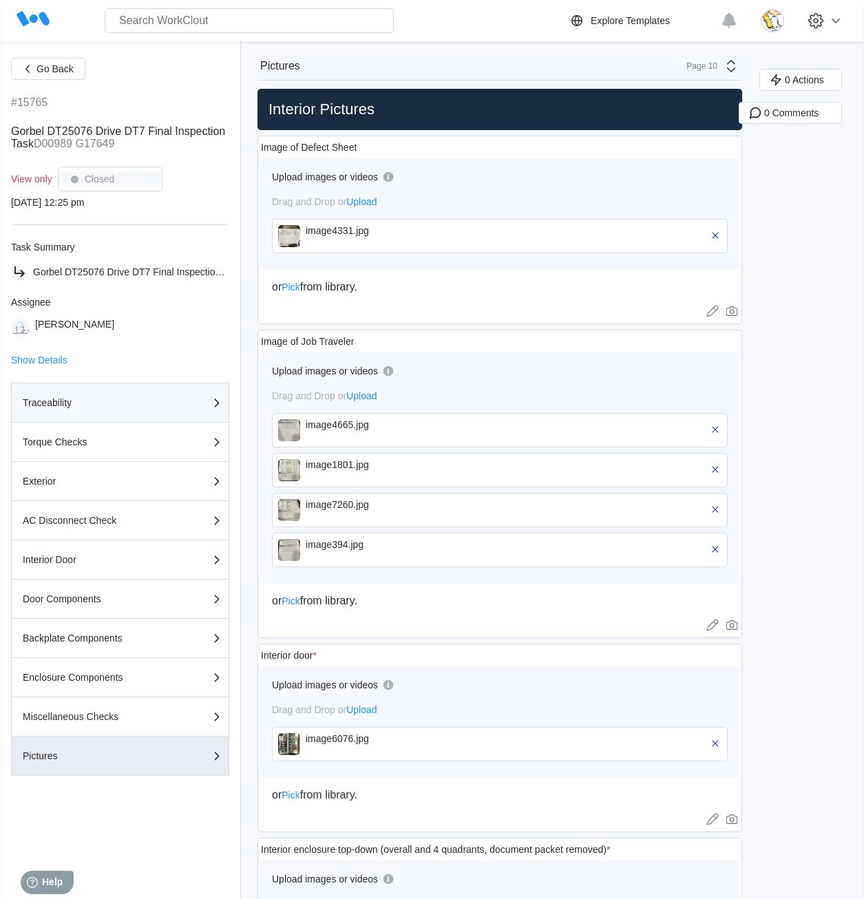
click at [147, 410] on div "Traceability" at bounding box center [120, 403] width 195 height 17
